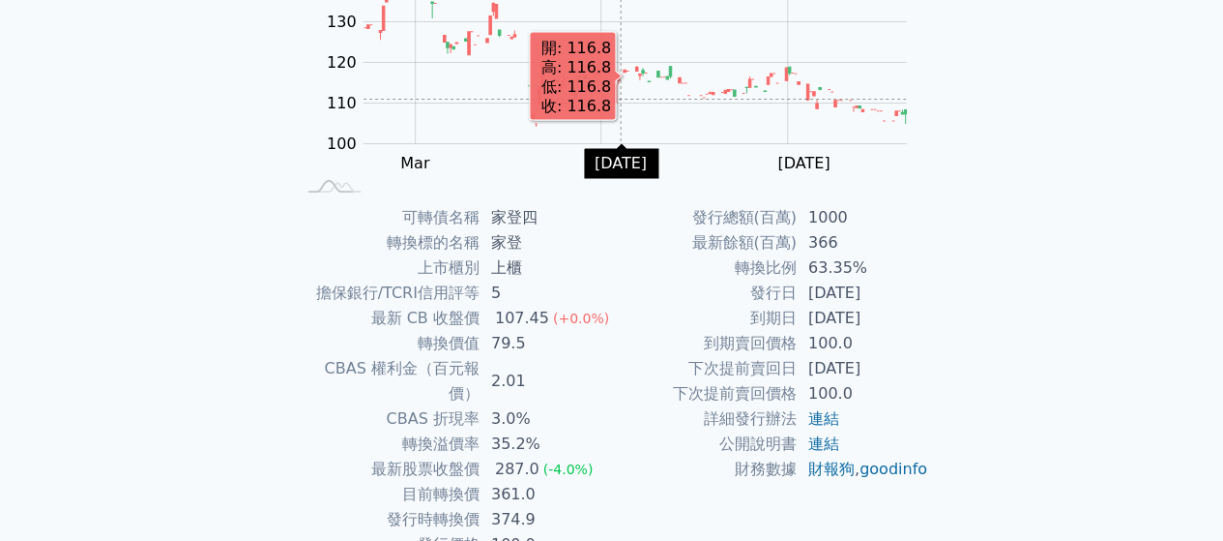
scroll to position [354, 0]
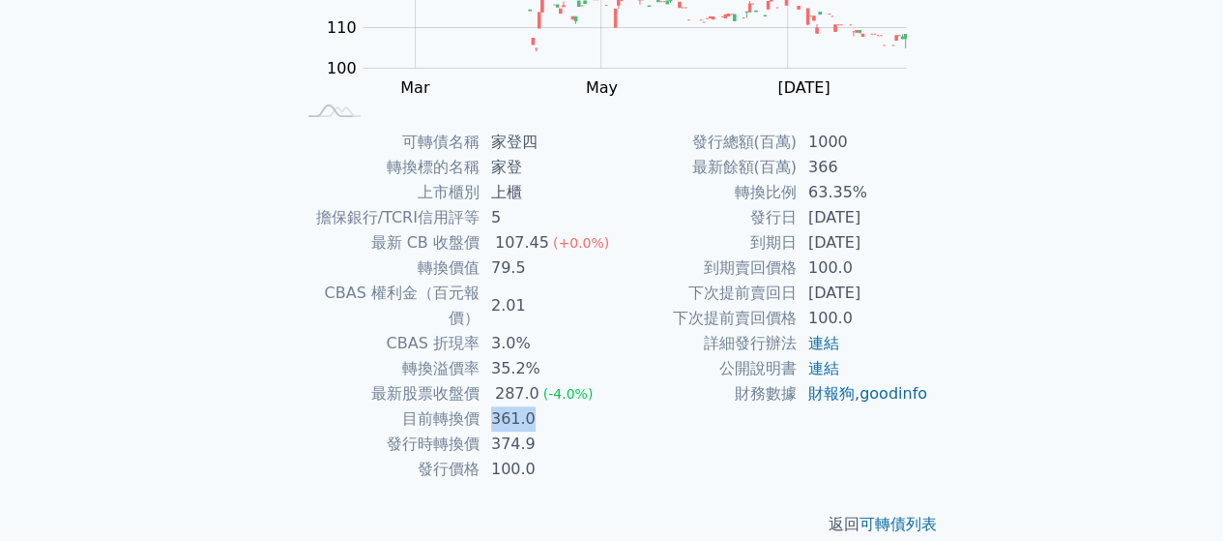
drag, startPoint x: 493, startPoint y: 394, endPoint x: 534, endPoint y: 392, distance: 40.7
click at [534, 406] on td "361.0" at bounding box center [546, 418] width 132 height 25
drag, startPoint x: 496, startPoint y: 367, endPoint x: 520, endPoint y: 364, distance: 24.4
click at [520, 381] on div "287.0" at bounding box center [517, 393] width 52 height 25
drag, startPoint x: 490, startPoint y: 269, endPoint x: 518, endPoint y: 268, distance: 28.1
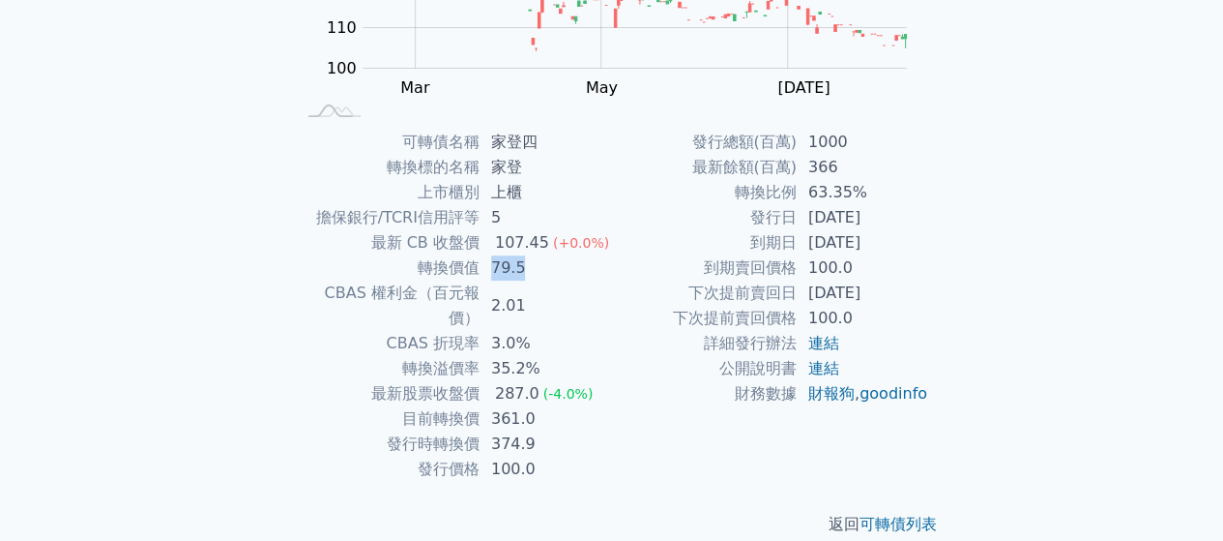
click at [518, 268] on td "79.5" at bounding box center [546, 267] width 132 height 25
drag, startPoint x: 498, startPoint y: 247, endPoint x: 540, endPoint y: 243, distance: 41.8
click at [540, 243] on div "107.45" at bounding box center [522, 242] width 62 height 25
drag, startPoint x: 422, startPoint y: 270, endPoint x: 518, endPoint y: 268, distance: 96.7
click at [518, 268] on tr "轉換價值 79.5" at bounding box center [453, 267] width 317 height 25
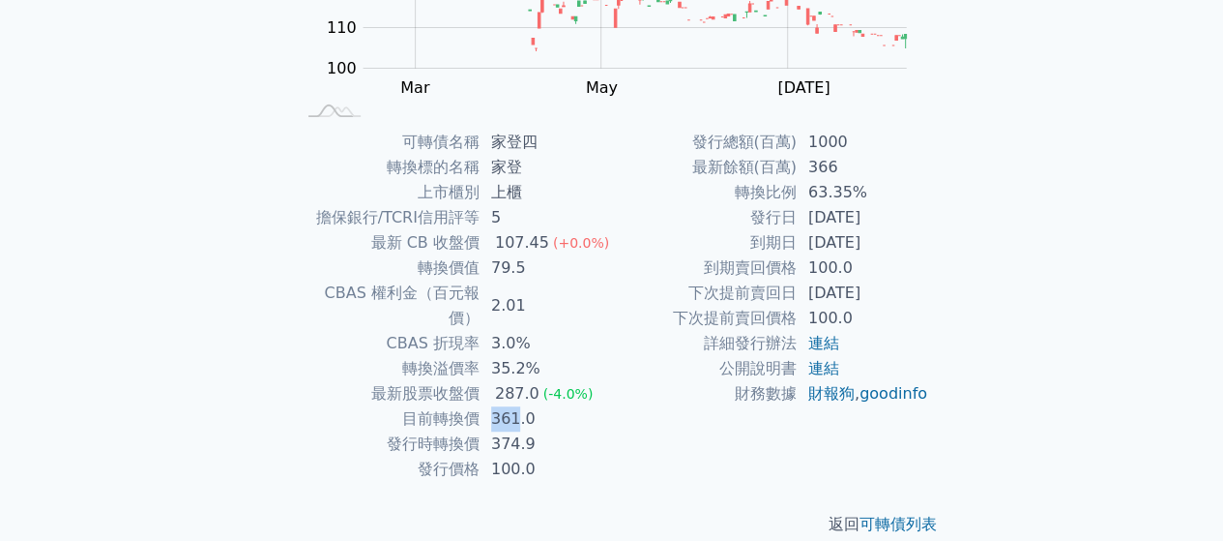
drag, startPoint x: 493, startPoint y: 392, endPoint x: 514, endPoint y: 392, distance: 21.3
click at [514, 406] on td "361.0" at bounding box center [546, 418] width 132 height 25
drag, startPoint x: 497, startPoint y: 372, endPoint x: 520, endPoint y: 372, distance: 23.2
click at [520, 381] on div "287.0" at bounding box center [517, 393] width 52 height 25
